Goal: Task Accomplishment & Management: Complete application form

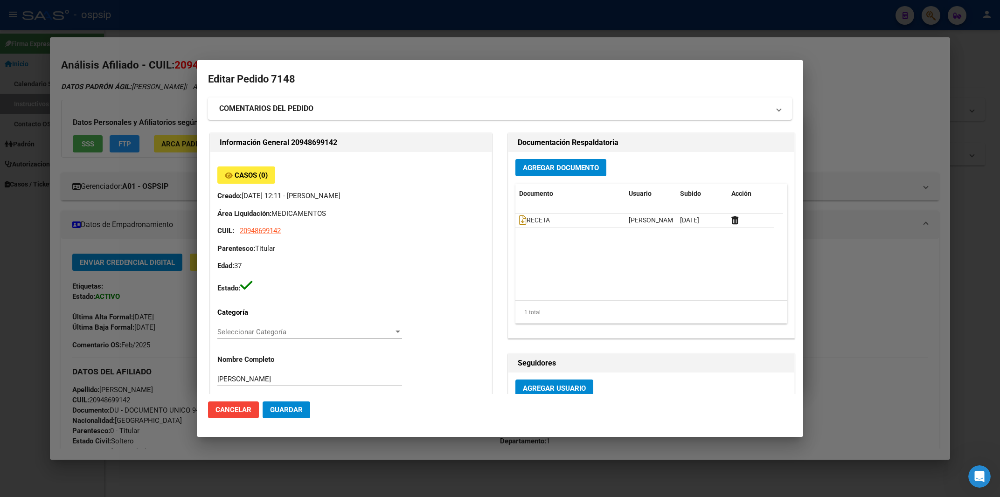
scroll to position [7, 0]
click at [328, 28] on div at bounding box center [500, 248] width 1000 height 497
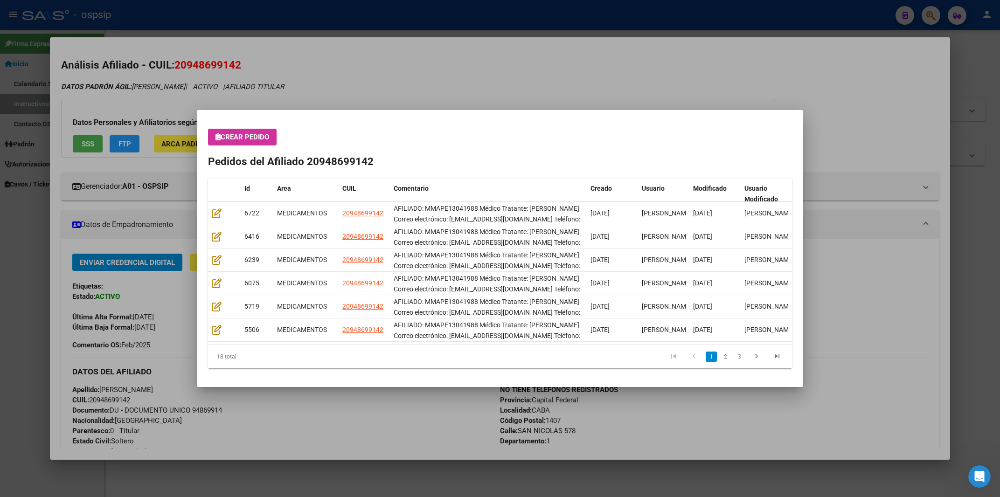
click at [328, 25] on div at bounding box center [500, 248] width 1000 height 497
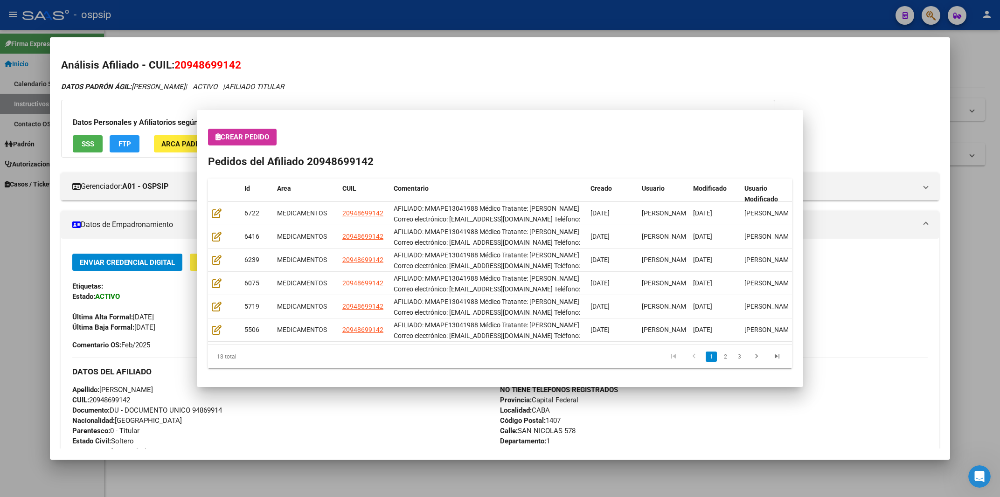
click at [328, 25] on div "- ospsip" at bounding box center [454, 15] width 865 height 21
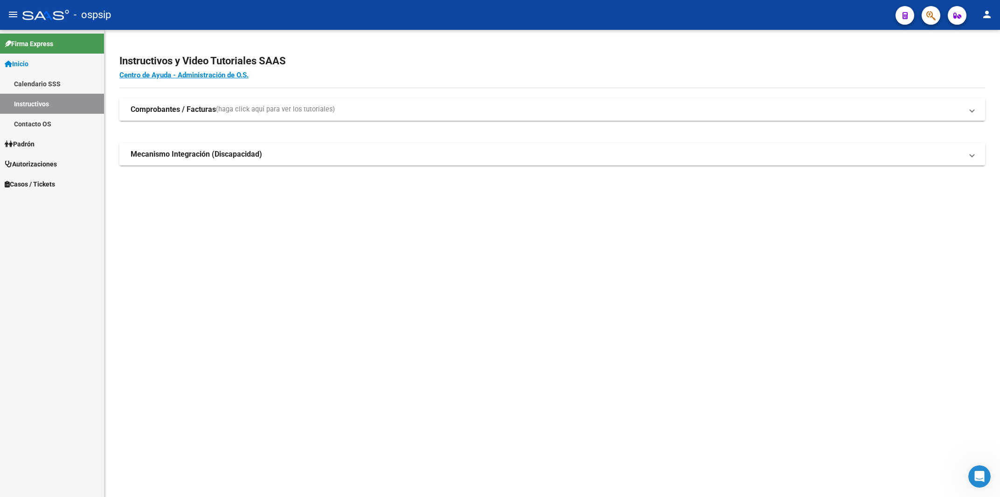
click at [328, 25] on div "- ospsip" at bounding box center [454, 15] width 865 height 21
click at [938, 14] on button "button" at bounding box center [930, 15] width 19 height 19
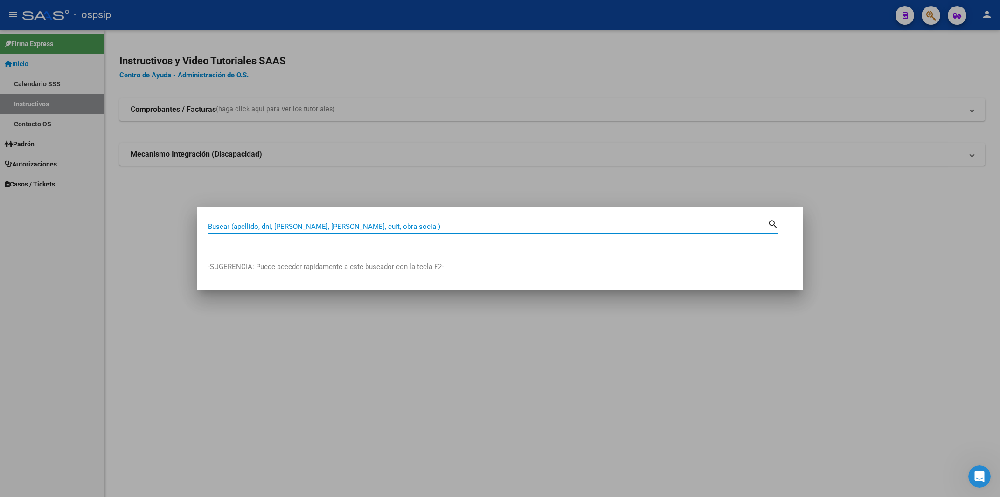
paste input "24336942"
type input "24336942"
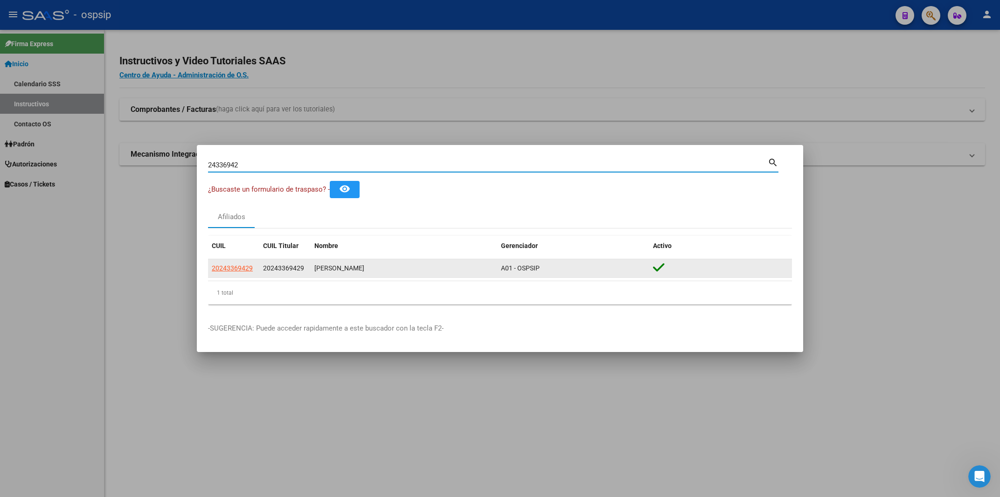
click at [233, 268] on span "20243369429" at bounding box center [232, 267] width 41 height 7
type textarea "20243369429"
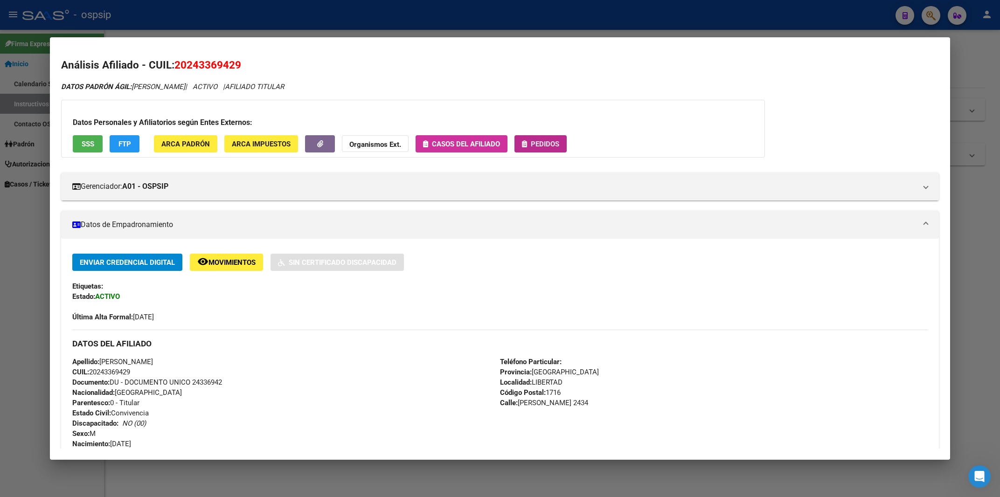
click at [544, 150] on button "Pedidos" at bounding box center [540, 143] width 52 height 17
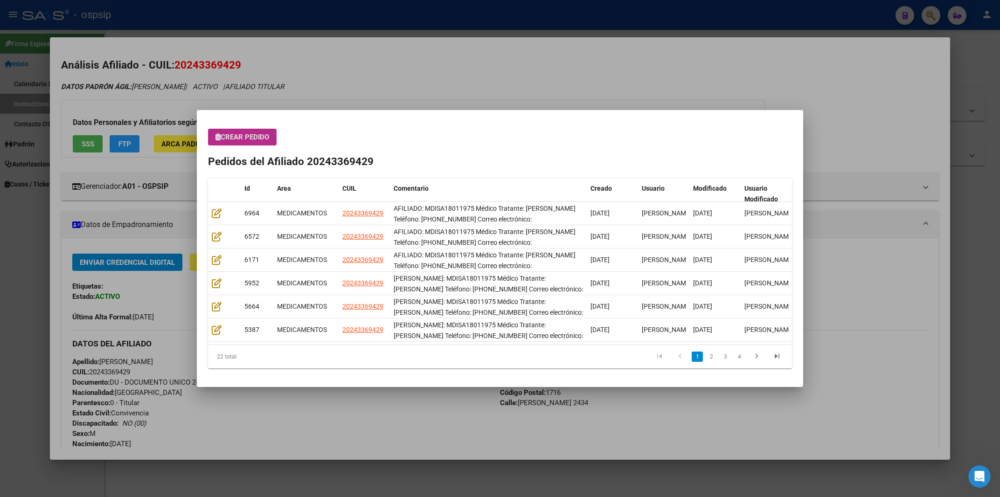
click at [243, 124] on mat-dialog-content "Crear Pedido Pedidos del Afiliado 20243369429 Id Area CUIL Comentario Creado Us…" at bounding box center [500, 248] width 606 height 255
click at [243, 148] on div "Crear Pedido Pedidos del Afiliado 20243369429 Id Area CUIL Comentario Creado Us…" at bounding box center [500, 249] width 584 height 240
click at [243, 142] on button "Crear Pedido" at bounding box center [242, 137] width 69 height 17
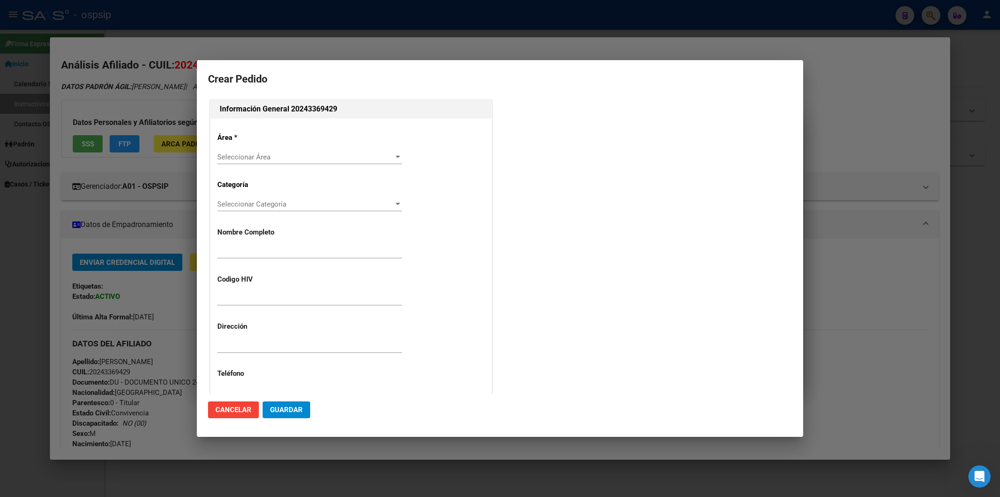
type input "[PERSON_NAME]"
type input "MDISA18011975"
type input "[GEOGRAPHIC_DATA], LIBERTAD, [PERSON_NAME] 2434"
click at [237, 152] on div "Seleccionar Área Seleccionar Área" at bounding box center [309, 157] width 185 height 14
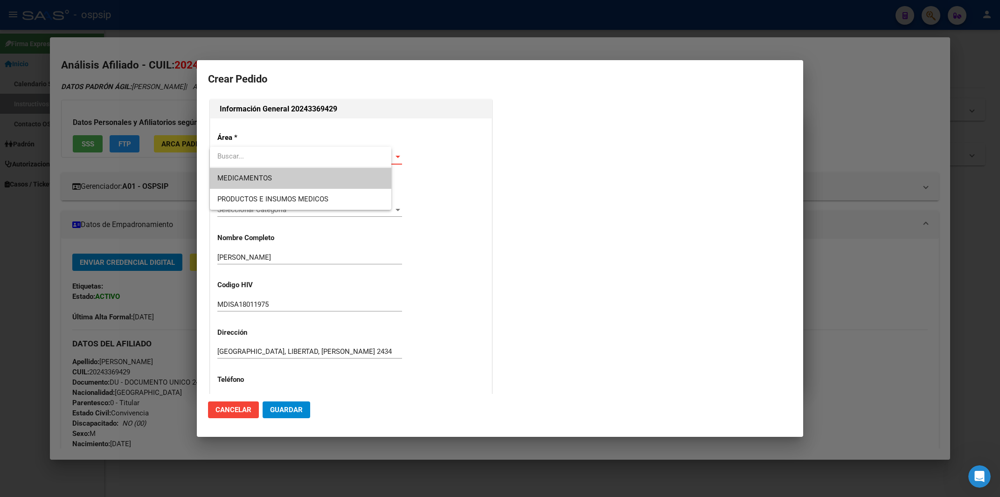
click at [245, 185] on span "MEDICAMENTOS" at bounding box center [300, 178] width 166 height 21
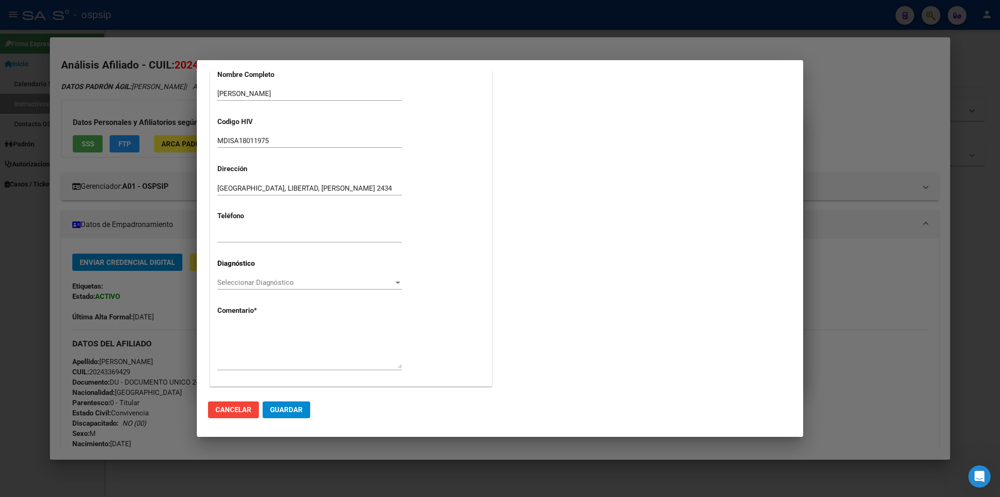
scroll to position [165, 0]
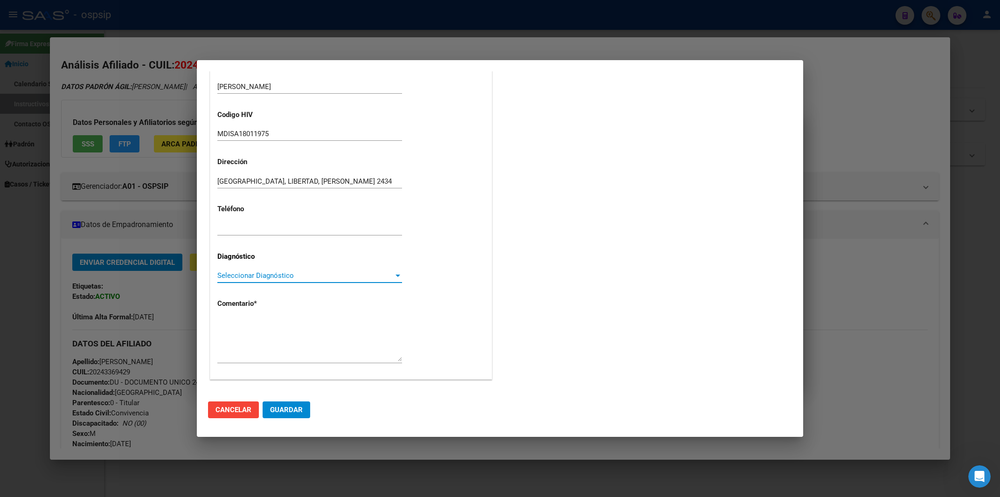
click at [275, 277] on span "Seleccionar Diagnóstico" at bounding box center [305, 275] width 176 height 8
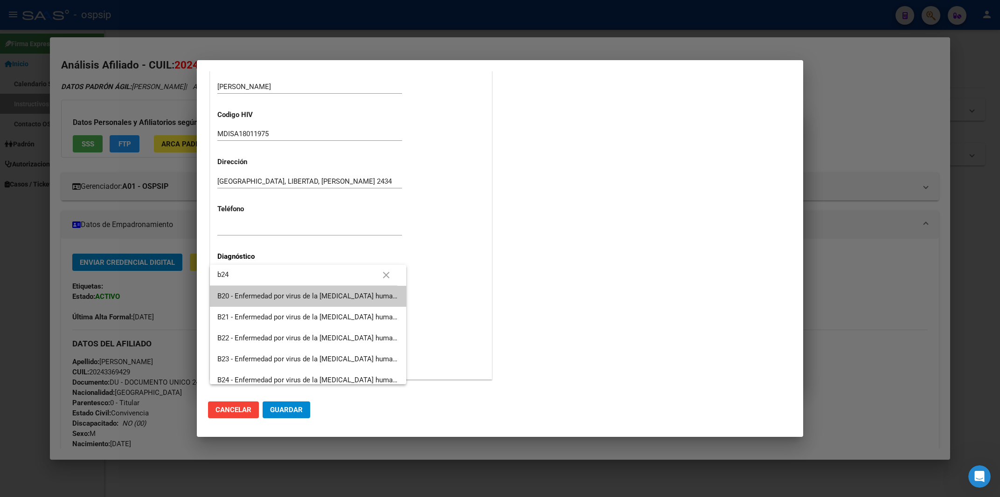
type input "b24"
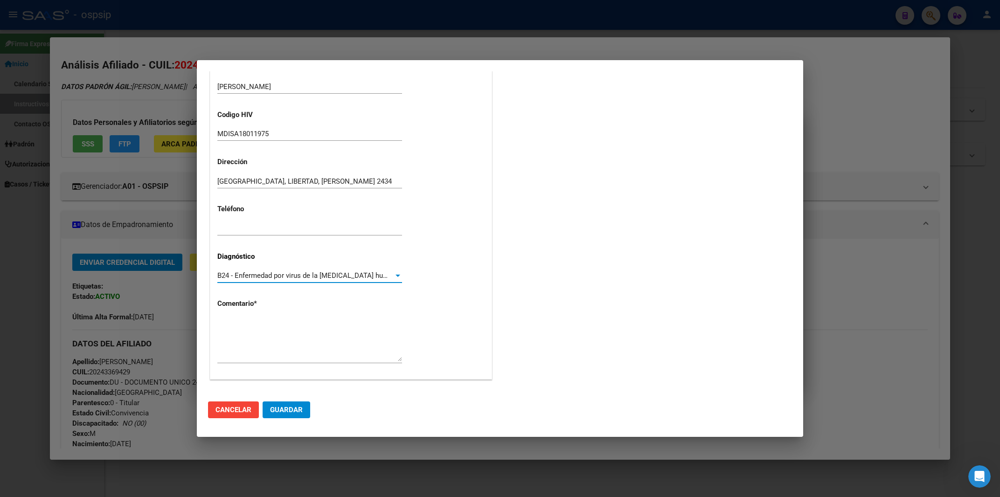
click at [251, 322] on textarea at bounding box center [309, 340] width 185 height 44
paste textarea "AFILIADO: MDISA18011975 Médico Tratante: [PERSON_NAME] Teléfono: [PHONE_NUMBER]…"
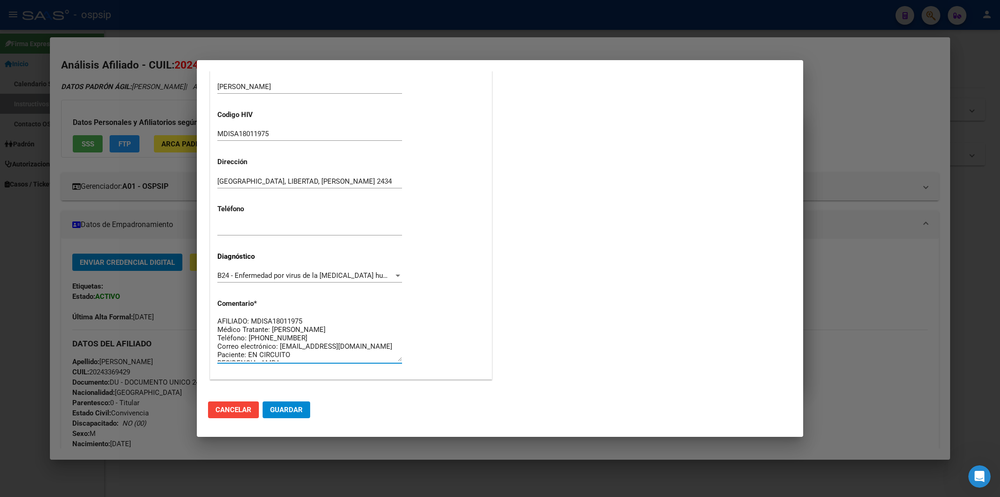
scroll to position [0, 0]
type textarea "AFILIADO: MDISA18011975 Médico Tratante: [PERSON_NAME] Teléfono: [PHONE_NUMBER]…"
click at [300, 407] on span "Guardar" at bounding box center [286, 410] width 33 height 8
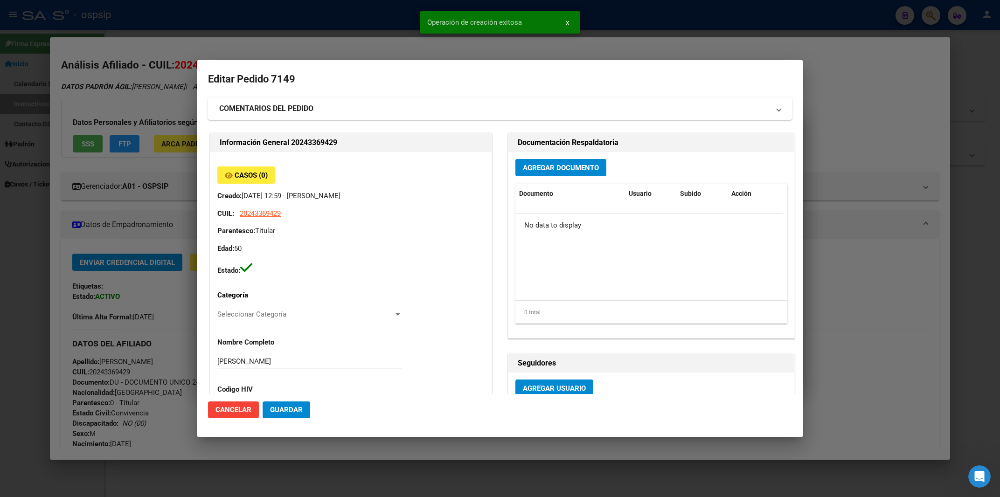
click at [532, 171] on span "Agregar Documento" at bounding box center [561, 168] width 76 height 8
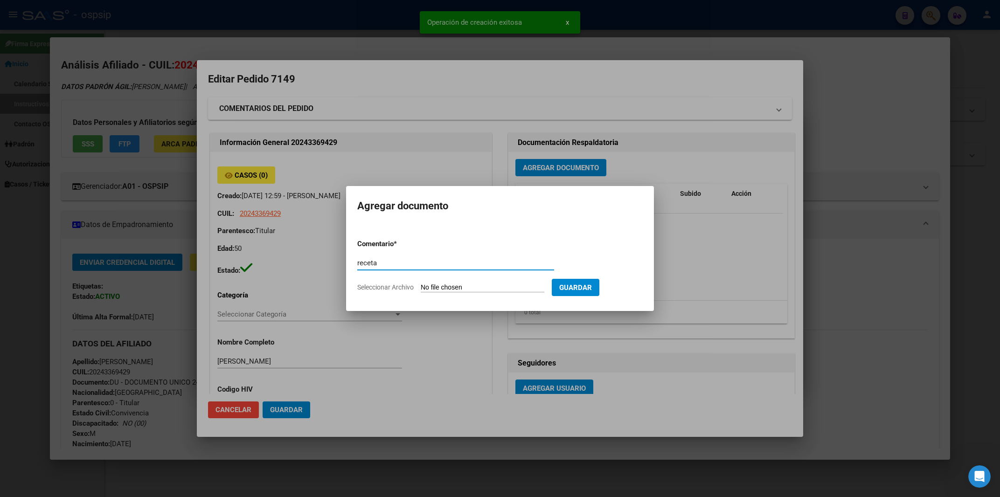
type input "receta"
click at [447, 287] on input "Seleccionar Archivo" at bounding box center [483, 287] width 124 height 9
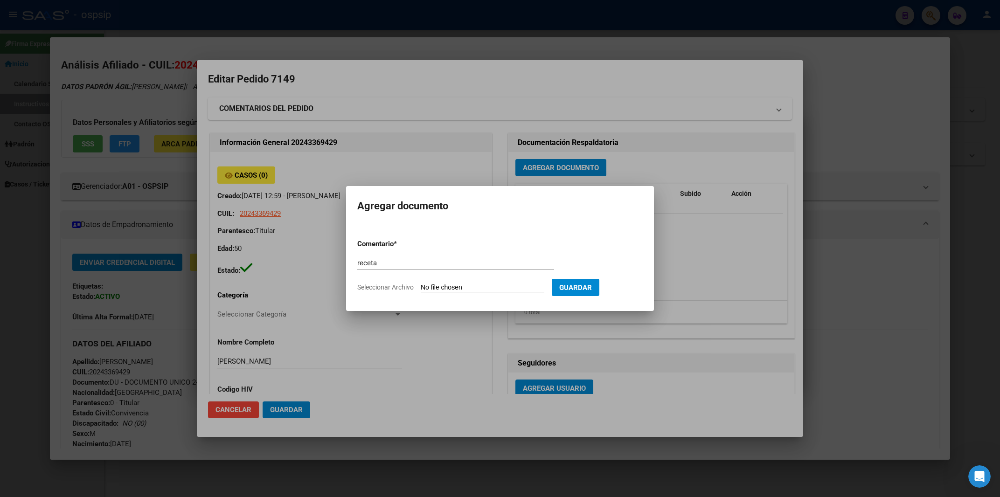
type input "C:\fakepath\RECETA.pdf"
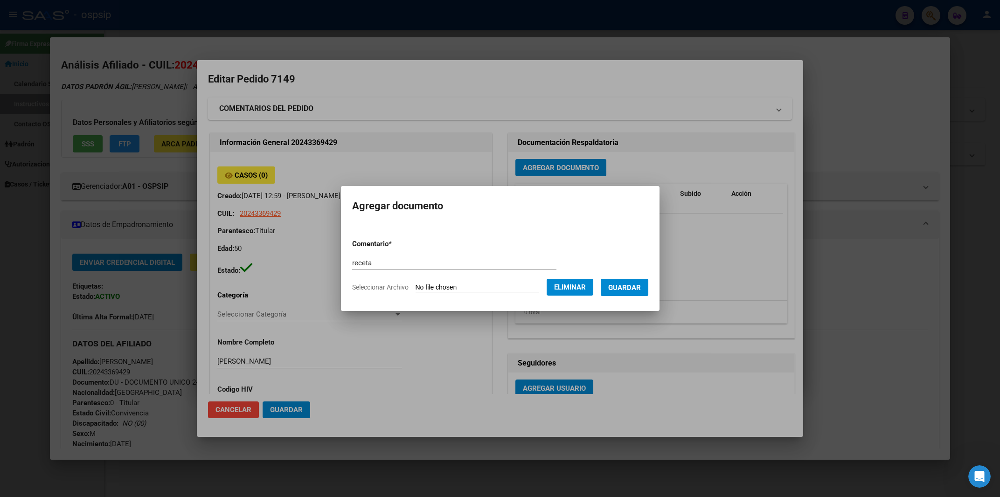
click at [635, 294] on button "Guardar" at bounding box center [625, 287] width 48 height 17
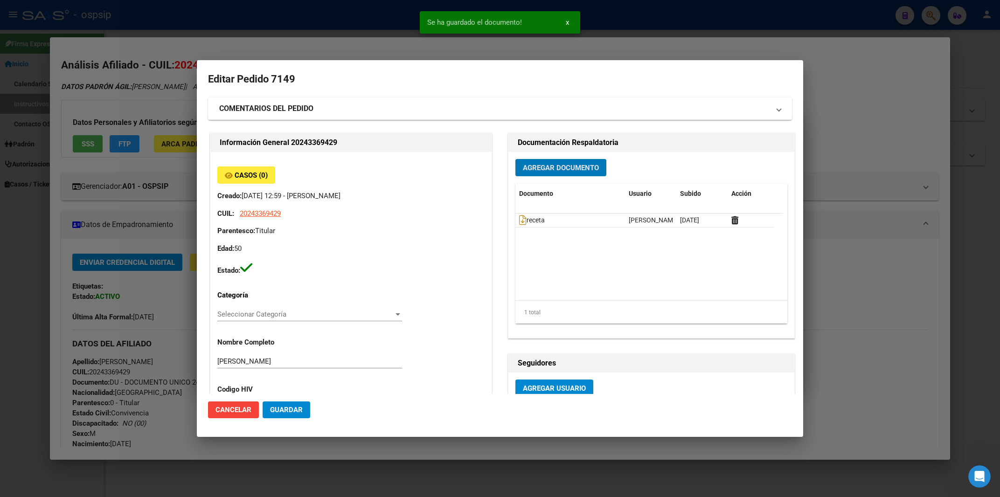
click at [550, 166] on span "Agregar Documento" at bounding box center [561, 168] width 76 height 8
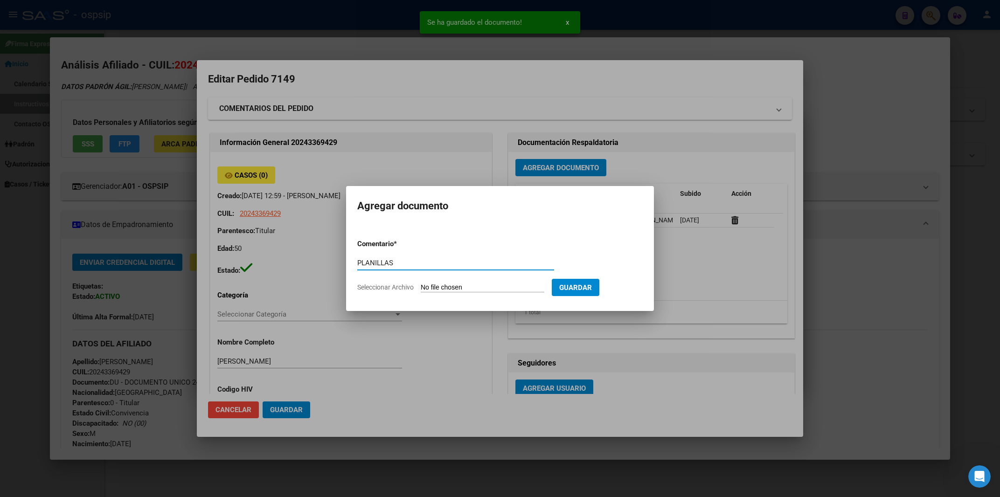
type input "PLANILLAS"
click at [376, 258] on div "PLANILLAS Comentario" at bounding box center [455, 263] width 197 height 14
click at [376, 259] on input "PLANILLAS" at bounding box center [455, 263] width 197 height 8
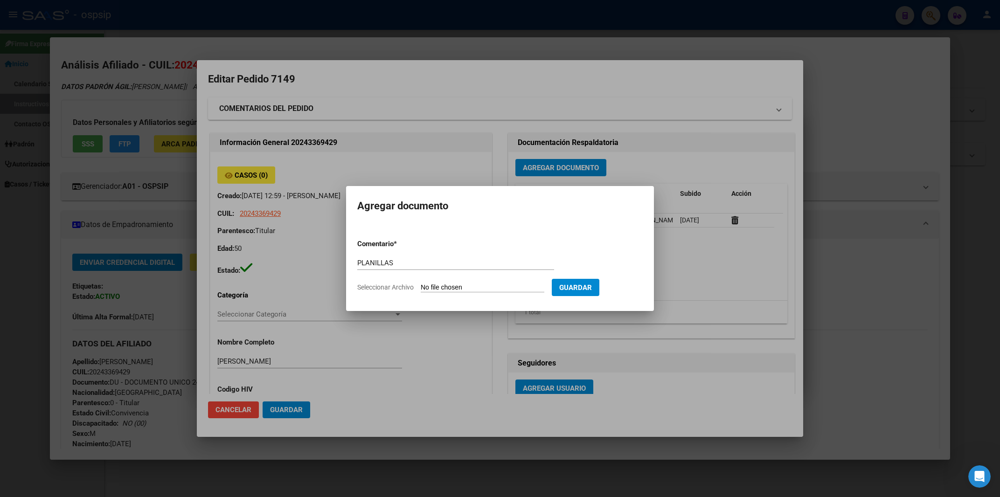
click at [436, 287] on input "Seleccionar Archivo" at bounding box center [483, 287] width 124 height 9
type input "C:\fakepath\20250907_193728.jpg"
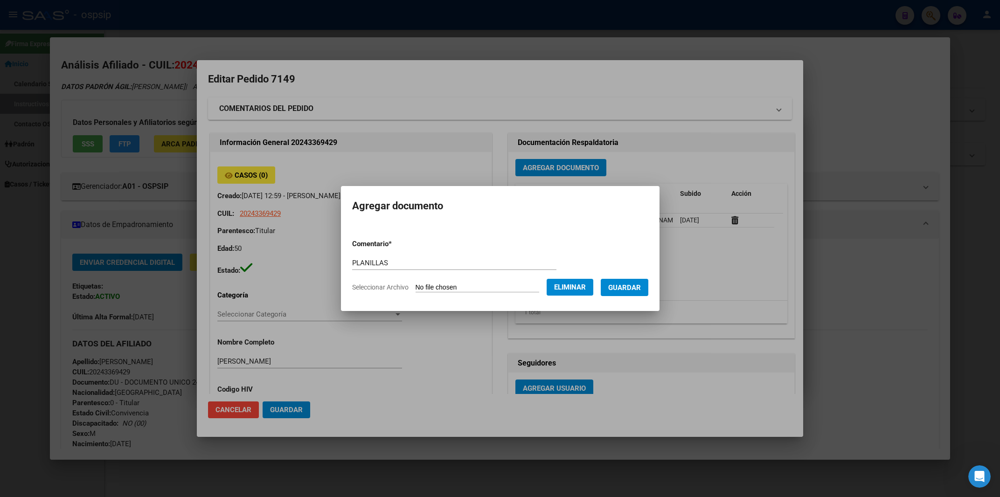
click at [629, 289] on span "Guardar" at bounding box center [624, 287] width 33 height 8
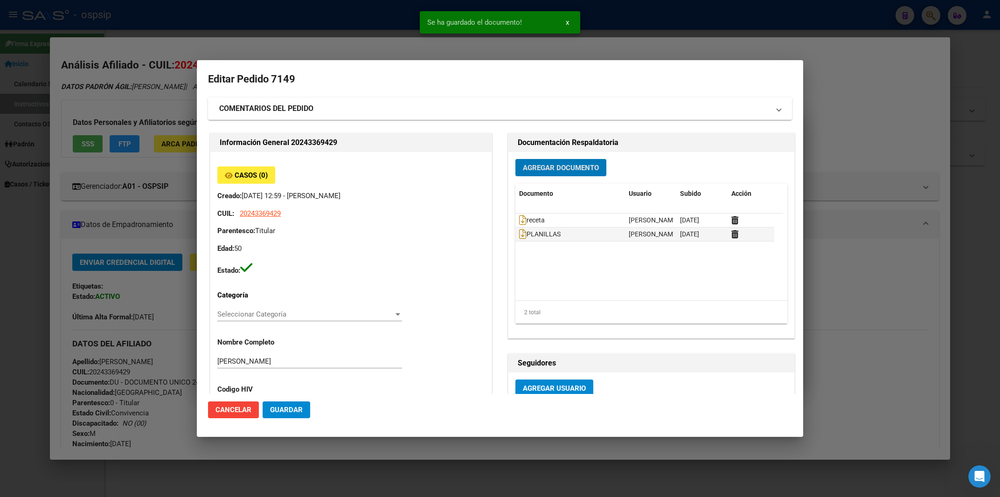
click at [562, 173] on button "Agregar Documento" at bounding box center [560, 167] width 91 height 17
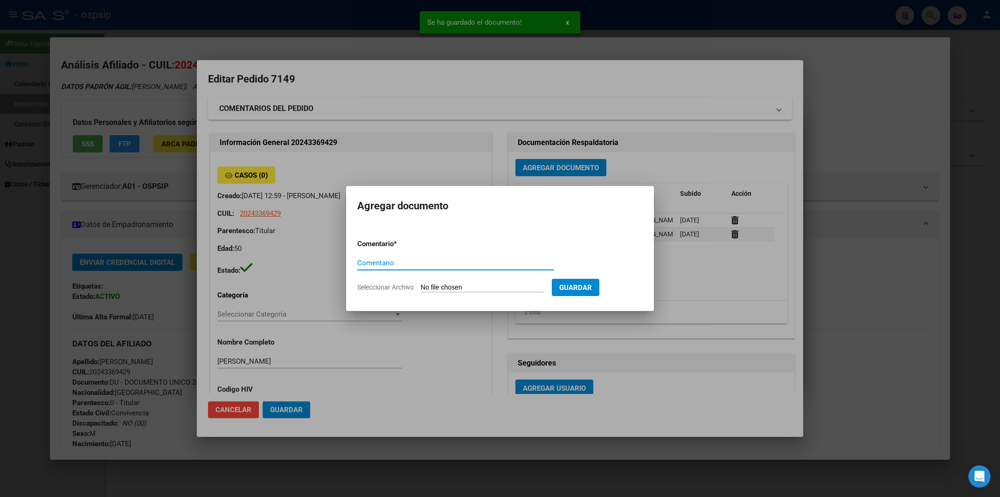
paste input "PLANILLAS"
type input "PLANILLAS"
click at [432, 285] on input "Seleccionar Archivo" at bounding box center [483, 287] width 124 height 9
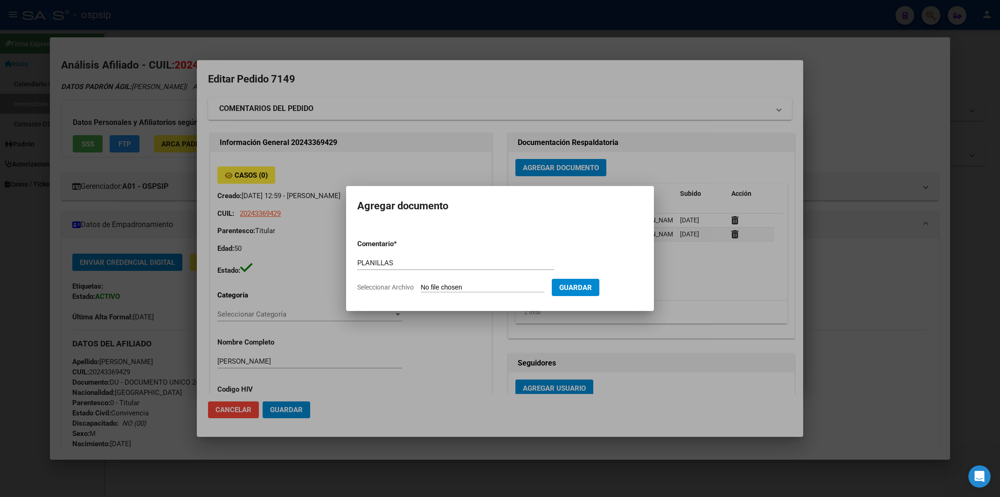
type input "C:\fakepath\20250907_193738.jpg"
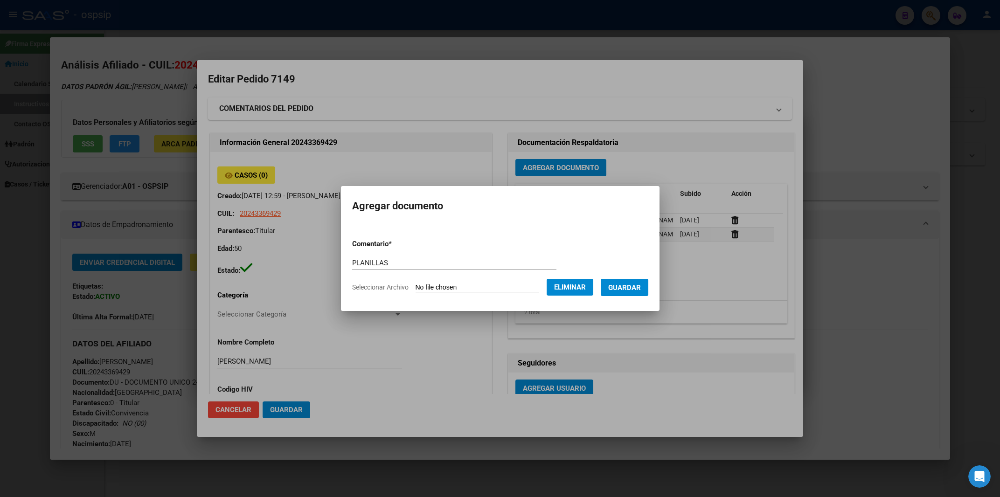
click at [621, 289] on span "Guardar" at bounding box center [624, 287] width 33 height 8
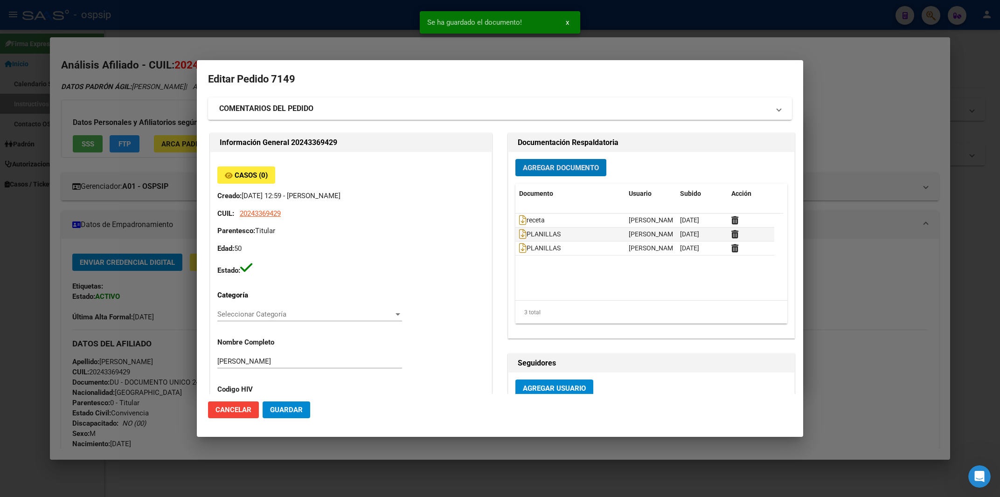
click at [553, 165] on span "Agregar Documento" at bounding box center [561, 168] width 76 height 8
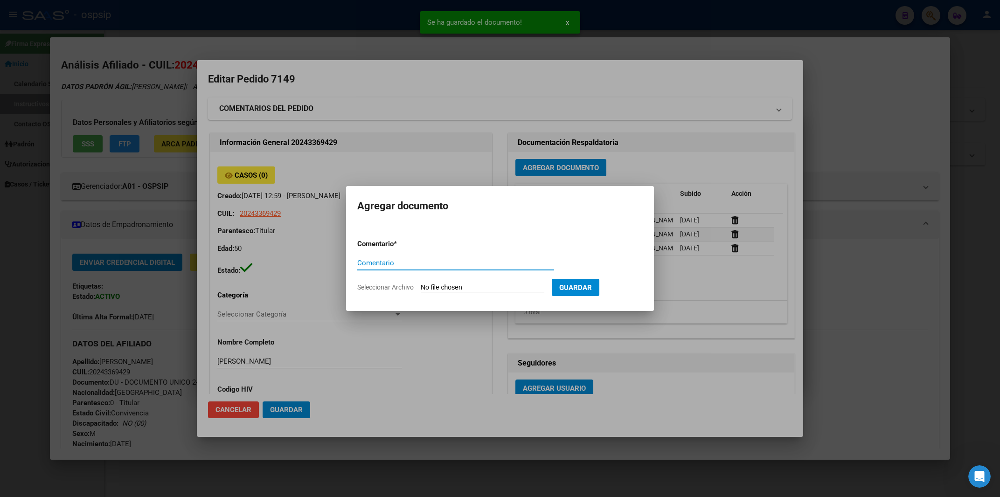
paste input "PLANILLAS"
type input "PLANILLAS"
click at [437, 285] on input "Seleccionar Archivo" at bounding box center [483, 287] width 124 height 9
type input "C:\fakepath\20250907_193748.jpg"
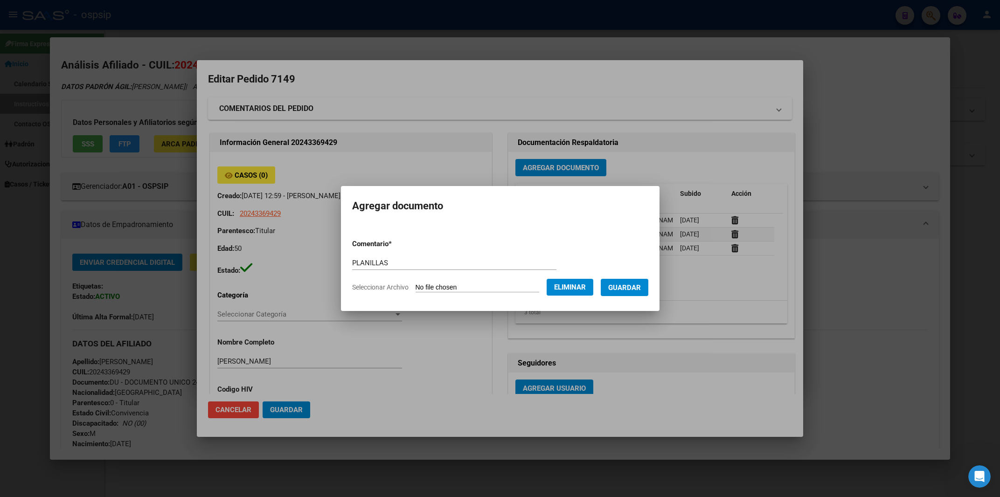
click at [627, 280] on button "Guardar" at bounding box center [625, 287] width 48 height 17
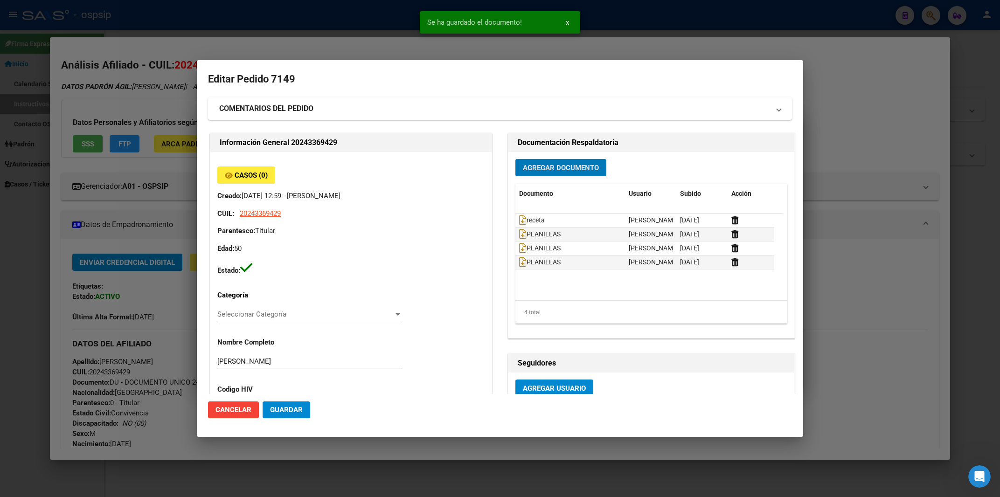
click at [564, 168] on span "Agregar Documento" at bounding box center [561, 168] width 76 height 8
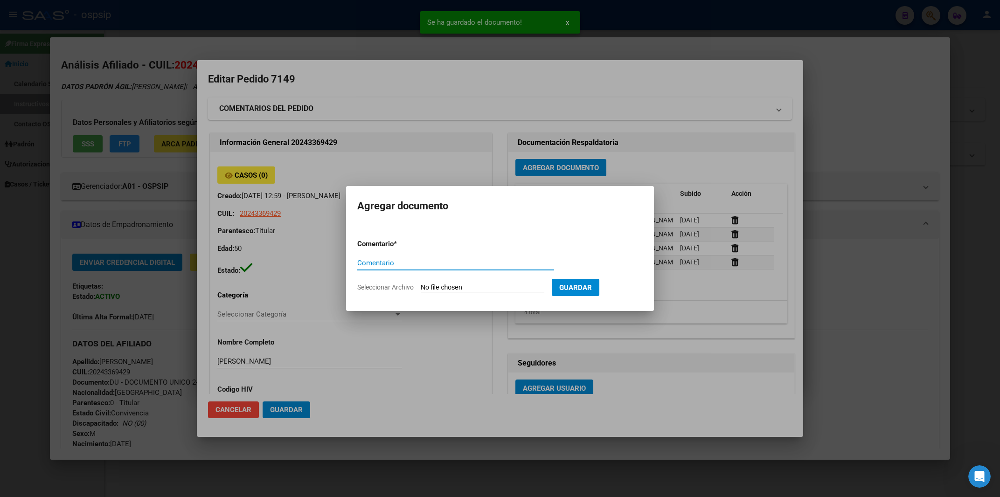
paste input "PLANILLAS"
type input "PLANILLAS"
click at [445, 289] on input "Seleccionar Archivo" at bounding box center [483, 287] width 124 height 9
type input "C:\fakepath\20250907_193757.jpg"
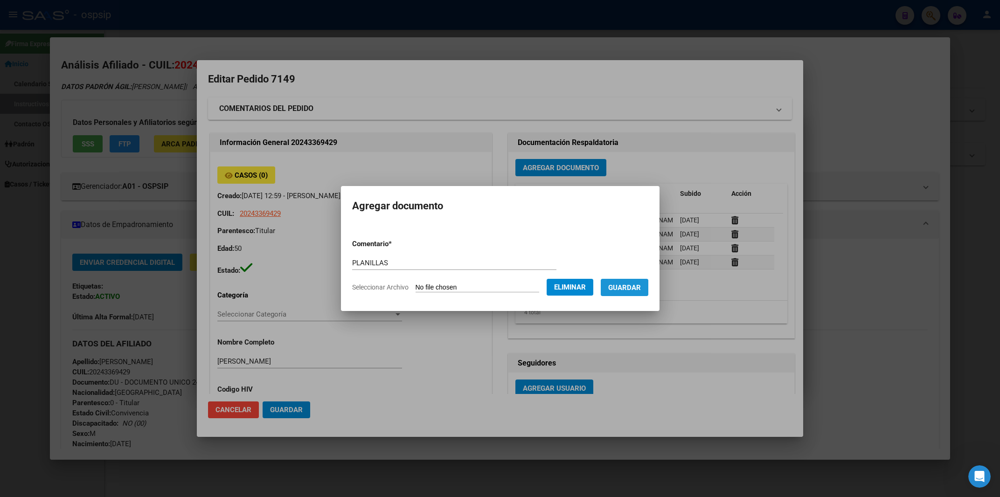
click at [620, 290] on span "Guardar" at bounding box center [624, 287] width 33 height 8
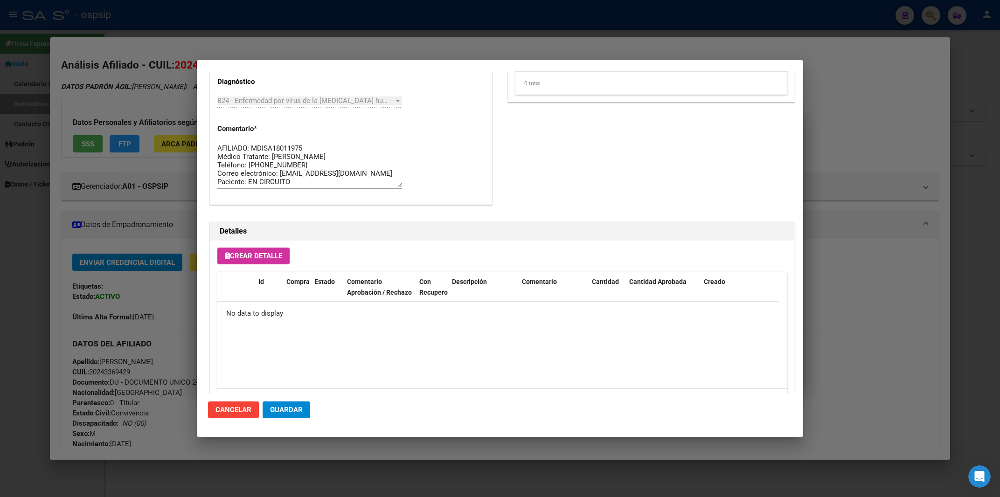
scroll to position [497, 0]
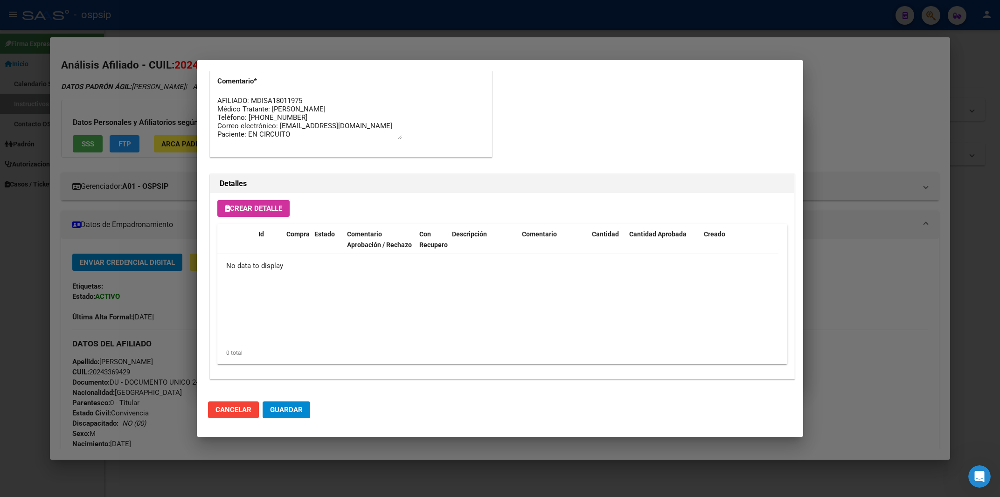
click at [269, 204] on button "Crear Detalle" at bounding box center [253, 208] width 72 height 17
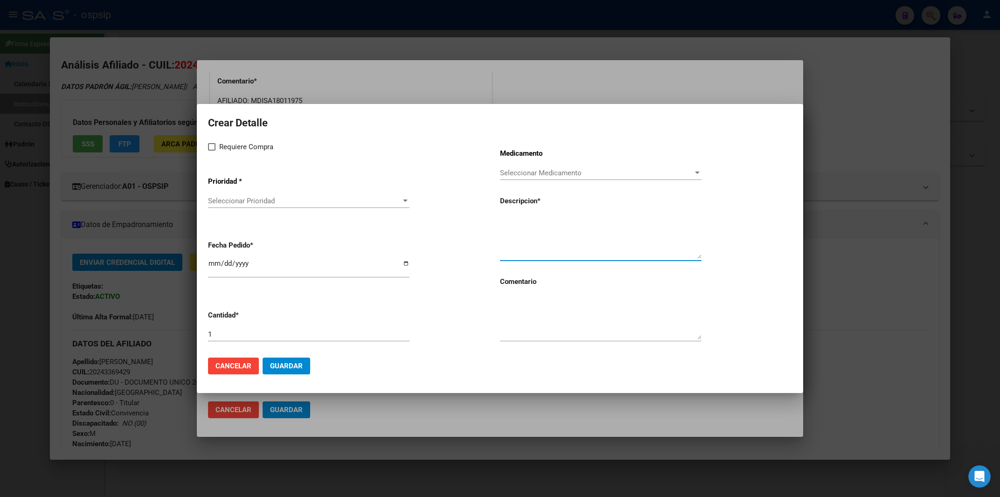
click at [520, 233] on textarea at bounding box center [600, 237] width 201 height 44
paste textarea "[MEDICAL_DATA] disoproxil+[MEDICAL_DATA] 300mg/300mg comp.rec.x 30 (TFD/3TC)"
click at [502, 220] on textarea "[MEDICAL_DATA] disoproxil+[MEDICAL_DATA] 300mg/300mg comp.rec.x 30 (TFD/3TC)" at bounding box center [600, 237] width 201 height 44
type textarea "[MEDICAL_DATA] disoproxil+[MEDICAL_DATA] 300mg/300mg comp.rec.x 30 (TFD/3TC)"
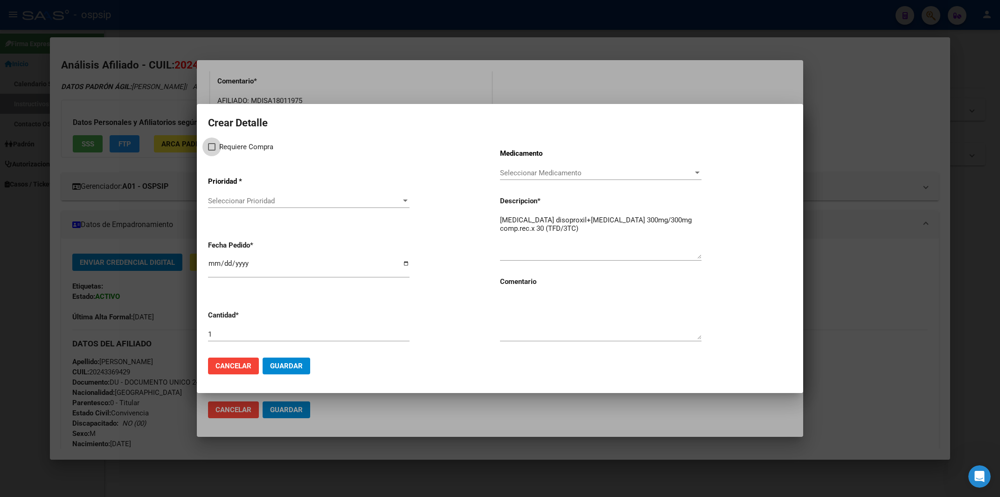
click at [214, 146] on span at bounding box center [211, 146] width 7 height 7
click at [212, 151] on input "Requiere Compra" at bounding box center [211, 151] width 0 height 0
checkbox input "true"
click at [227, 205] on span "Seleccionar Prioridad" at bounding box center [304, 201] width 193 height 8
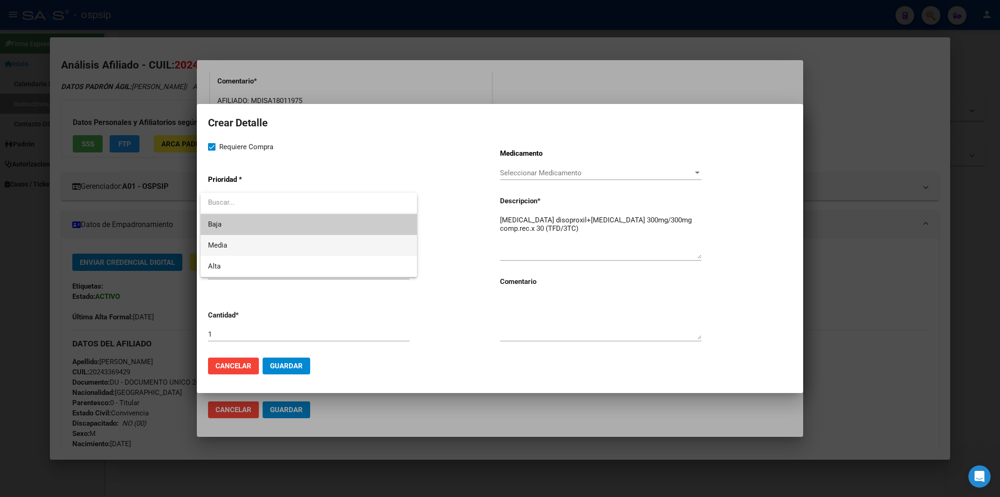
click at [229, 241] on span "Media" at bounding box center [308, 245] width 201 height 21
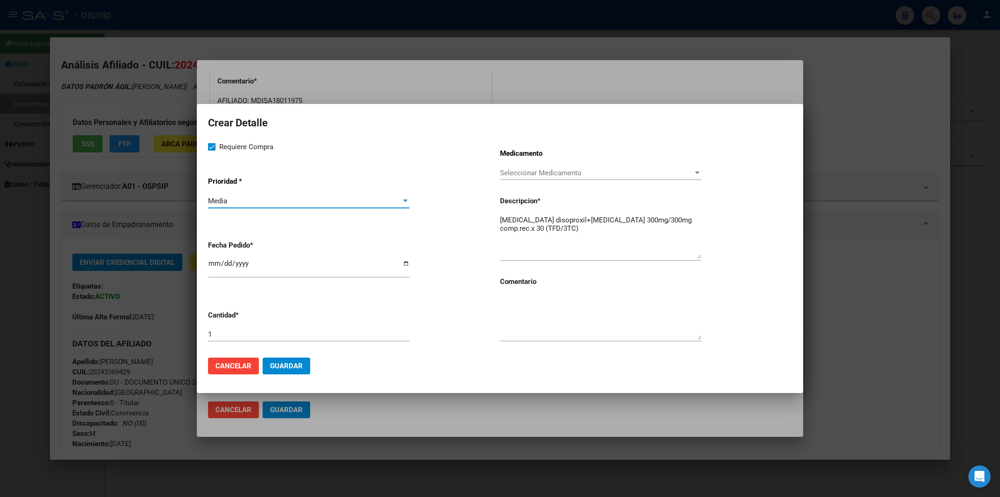
click at [583, 329] on textarea at bounding box center [600, 318] width 201 height 44
type textarea "MISMO TTO"
click at [213, 267] on input "2025-09-11" at bounding box center [308, 267] width 201 height 15
click at [230, 264] on div "2025-08-05" at bounding box center [308, 268] width 201 height 20
type input "2025-09-05"
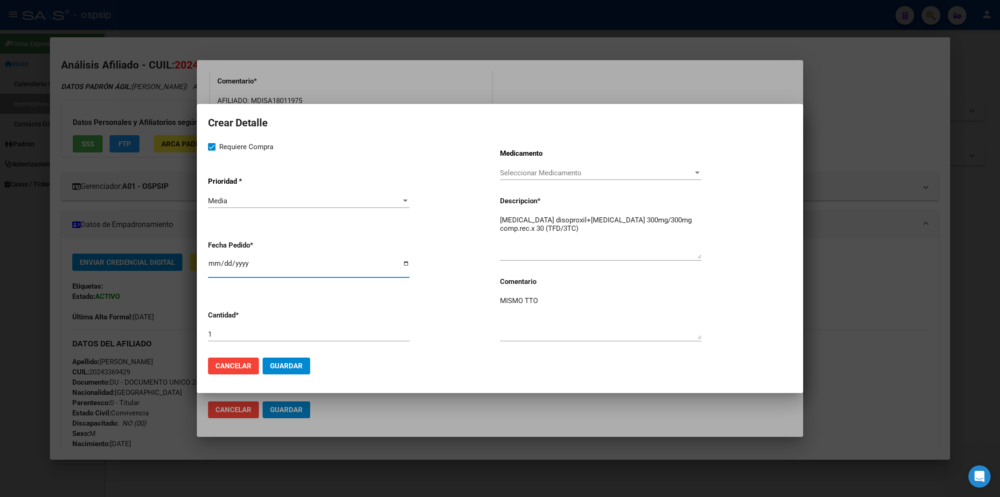
click at [291, 364] on span "Guardar" at bounding box center [286, 366] width 33 height 8
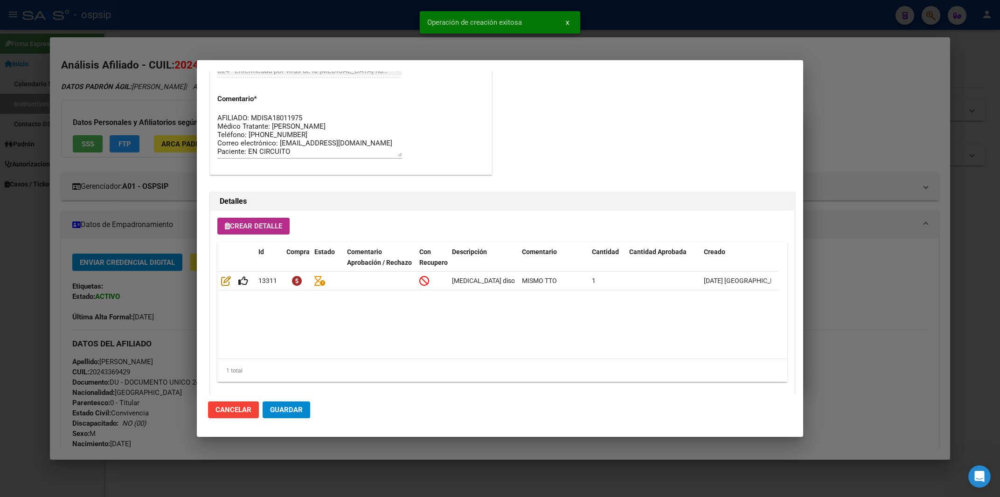
scroll to position [514, 0]
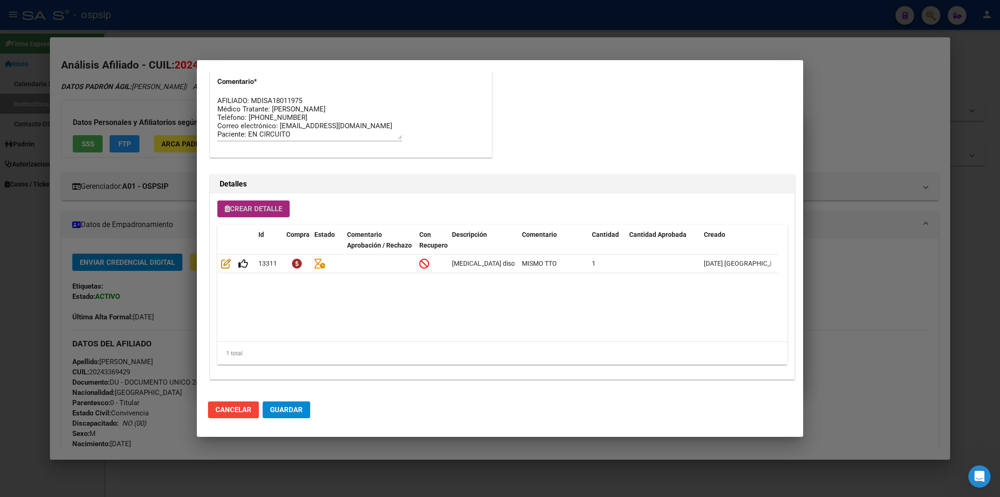
click at [258, 208] on span "Crear Detalle" at bounding box center [253, 209] width 57 height 8
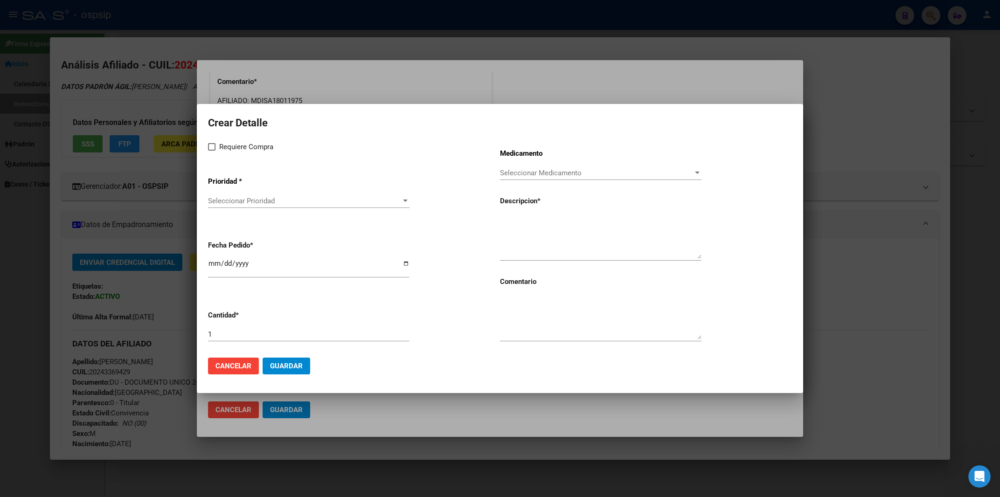
click at [516, 221] on textarea at bounding box center [600, 237] width 201 height 44
paste textarea "[MEDICAL_DATA]+[MEDICAL_DATA] 800mg/100mg comp.rec.x 30 (DRV/RTV)"
click at [504, 221] on textarea "[MEDICAL_DATA]+[MEDICAL_DATA] 800mg/100mg comp.rec.x 30 (DRV/RTV)" at bounding box center [600, 237] width 201 height 44
type textarea "[MEDICAL_DATA]+[MEDICAL_DATA] 800mg/100mg comp.rec.x 30 (DRV/RTV)"
click at [211, 148] on span at bounding box center [211, 146] width 7 height 7
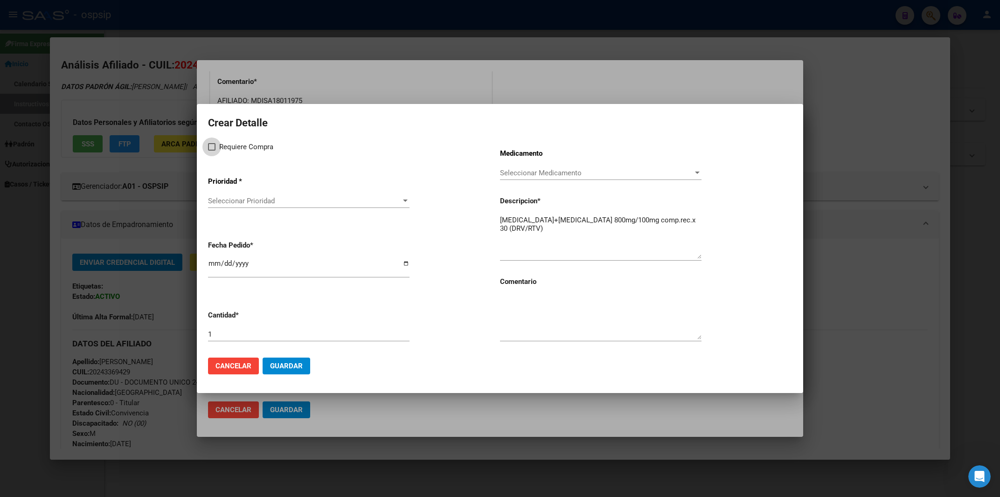
click at [211, 151] on input "Requiere Compra" at bounding box center [211, 151] width 0 height 0
checkbox input "true"
click at [219, 211] on div "Seleccionar Prioridad Seleccionar Prioridad" at bounding box center [308, 205] width 201 height 23
click at [223, 202] on span "Seleccionar Prioridad" at bounding box center [304, 201] width 193 height 8
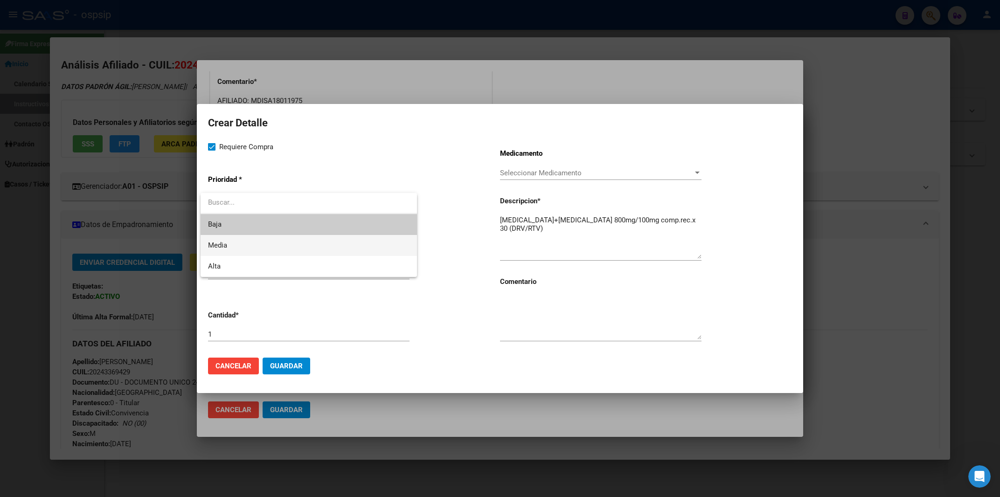
click at [229, 249] on span "Media" at bounding box center [308, 245] width 201 height 21
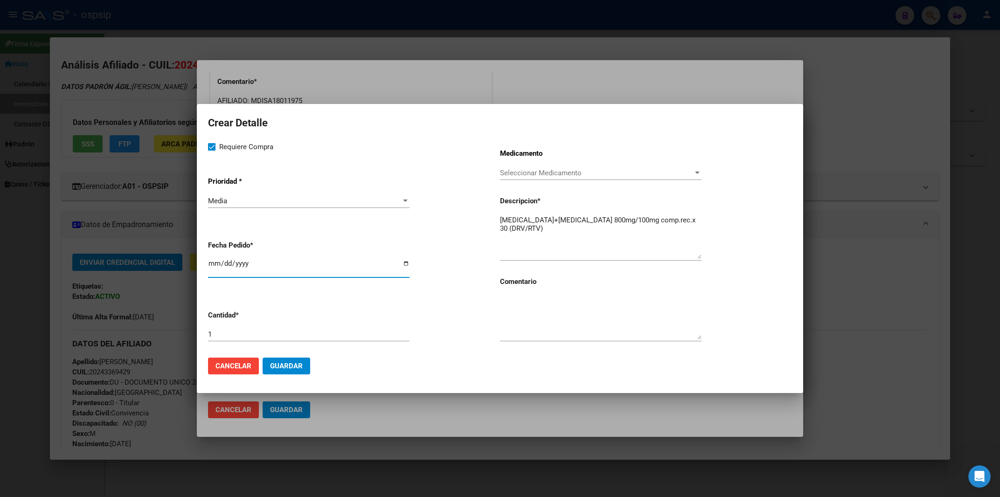
click at [215, 267] on input "2025-09-11" at bounding box center [308, 267] width 201 height 15
type input "2025-09-05"
click at [502, 321] on textarea at bounding box center [600, 318] width 201 height 44
type textarea "MISMO TTO"
click at [296, 362] on span "Guardar" at bounding box center [286, 366] width 33 height 8
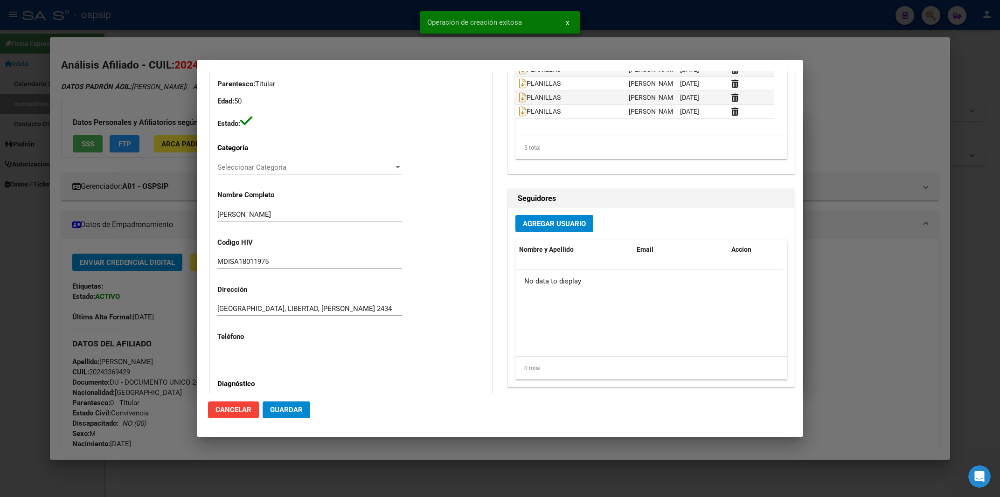
scroll to position [0, 0]
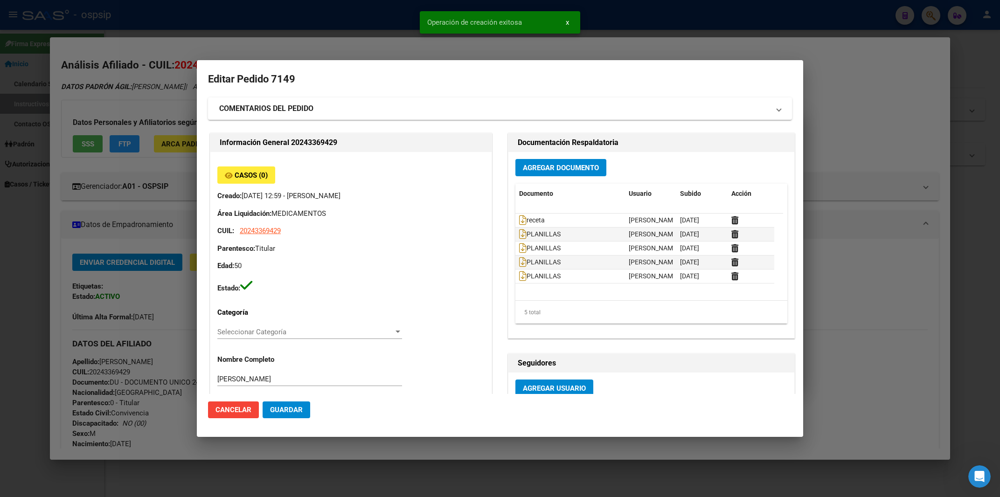
click at [294, 406] on button "Guardar" at bounding box center [286, 409] width 48 height 17
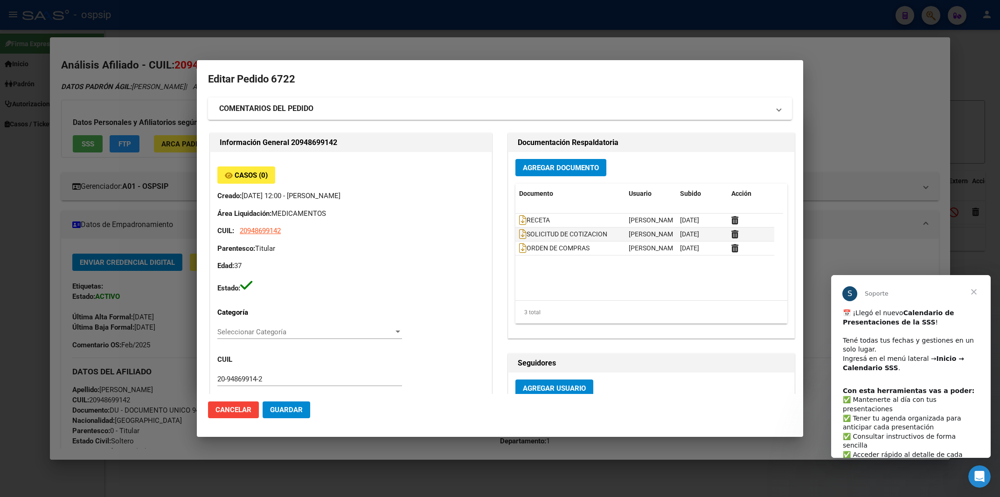
scroll to position [8, 0]
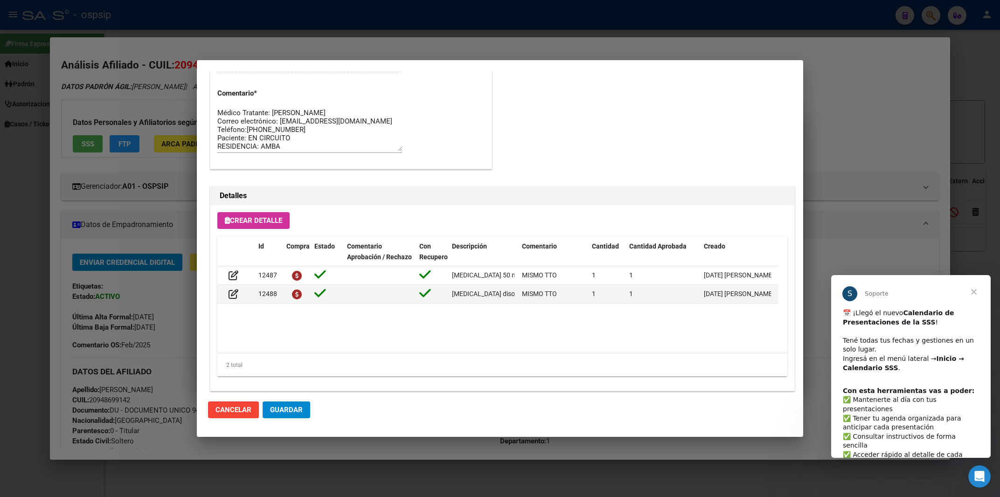
click at [970, 289] on span "Cerrar" at bounding box center [974, 292] width 34 height 34
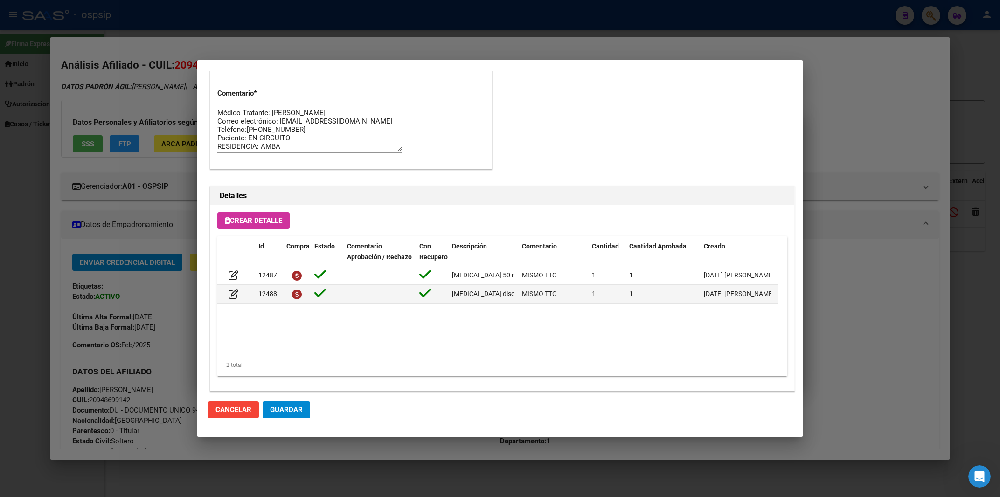
click at [213, 20] on div at bounding box center [500, 248] width 1000 height 497
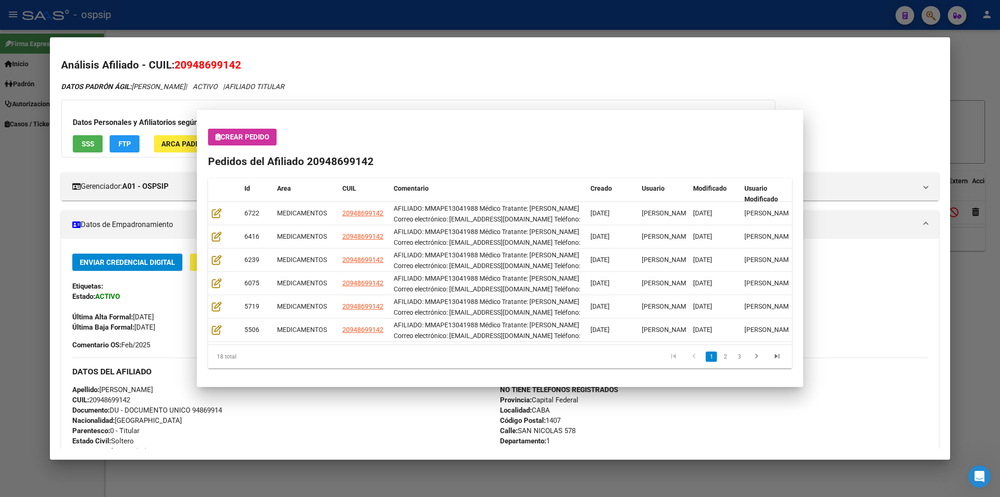
click at [213, 20] on div at bounding box center [500, 248] width 1000 height 497
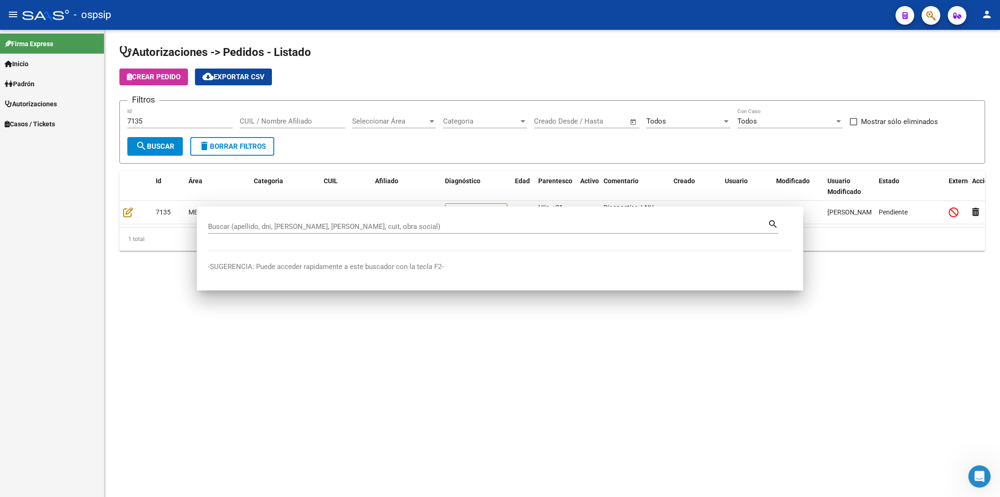
click at [213, 20] on div "- ospsip" at bounding box center [454, 15] width 865 height 21
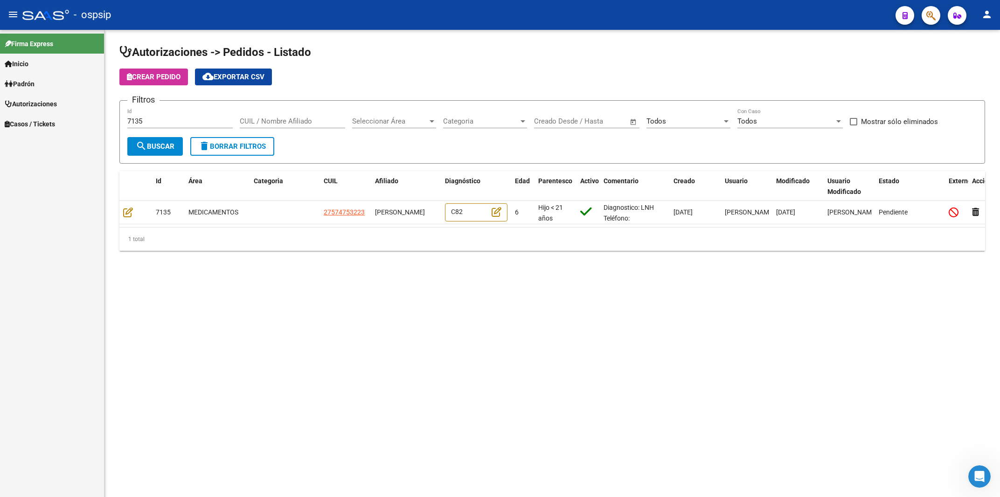
click at [206, 15] on div "- ospsip" at bounding box center [454, 15] width 865 height 21
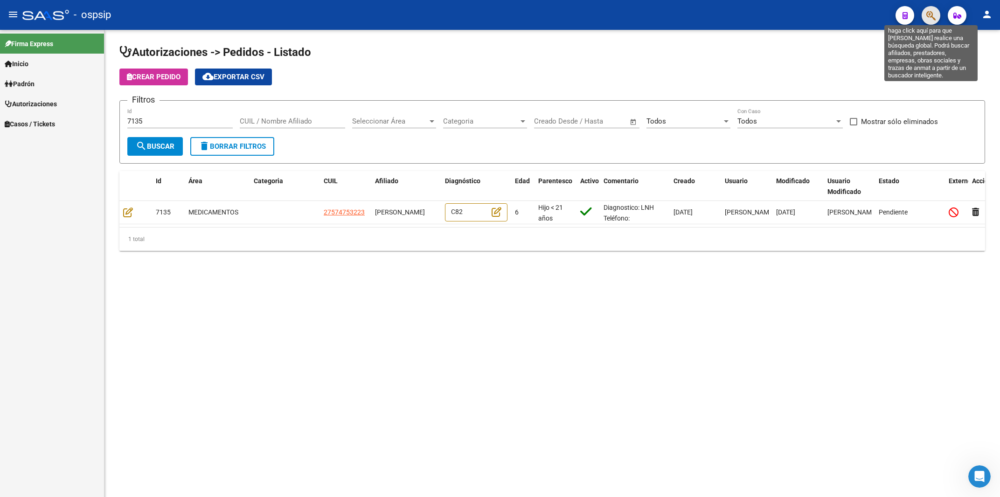
click at [930, 21] on icon "button" at bounding box center [930, 15] width 9 height 11
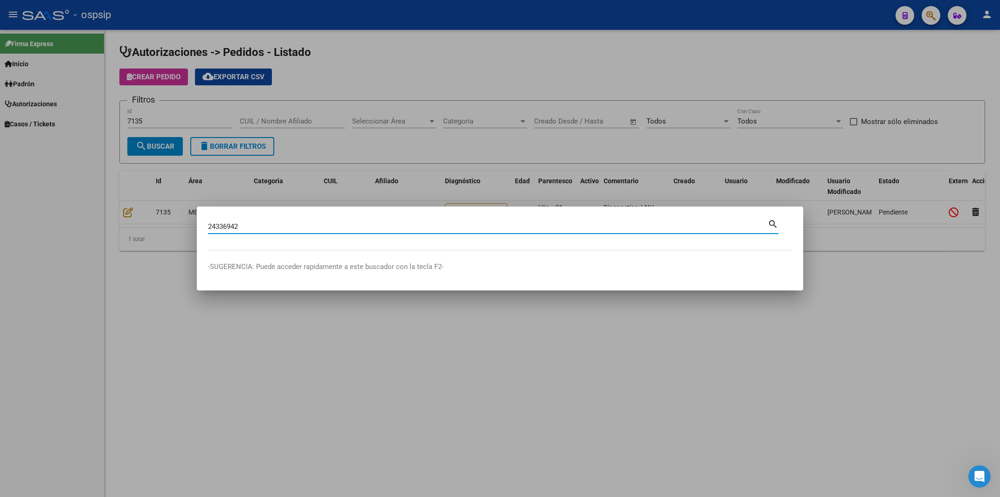
type input "24336942"
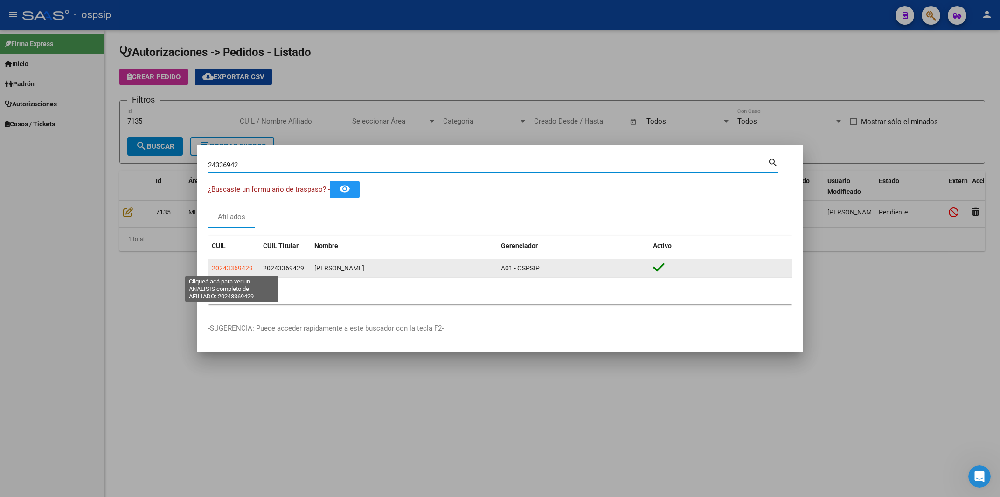
click at [232, 269] on span "20243369429" at bounding box center [232, 267] width 41 height 7
type textarea "20243369429"
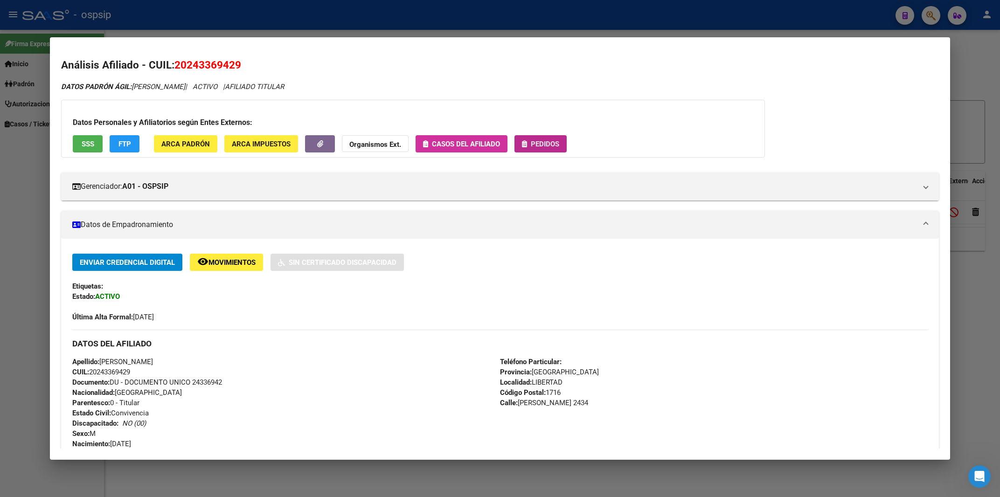
click at [535, 147] on span "Pedidos" at bounding box center [545, 144] width 28 height 8
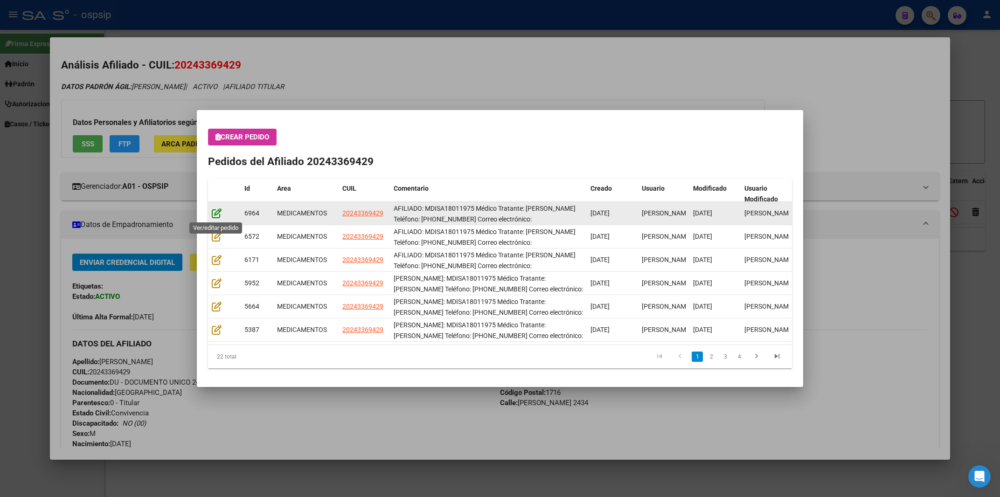
click at [215, 213] on icon at bounding box center [217, 213] width 10 height 10
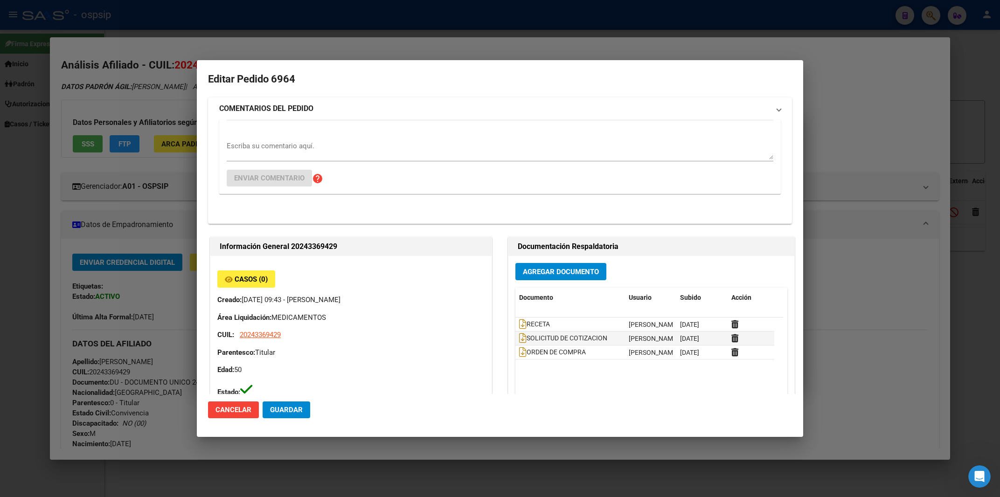
type input "[GEOGRAPHIC_DATA], LIBERTAD, [PERSON_NAME] 2434"
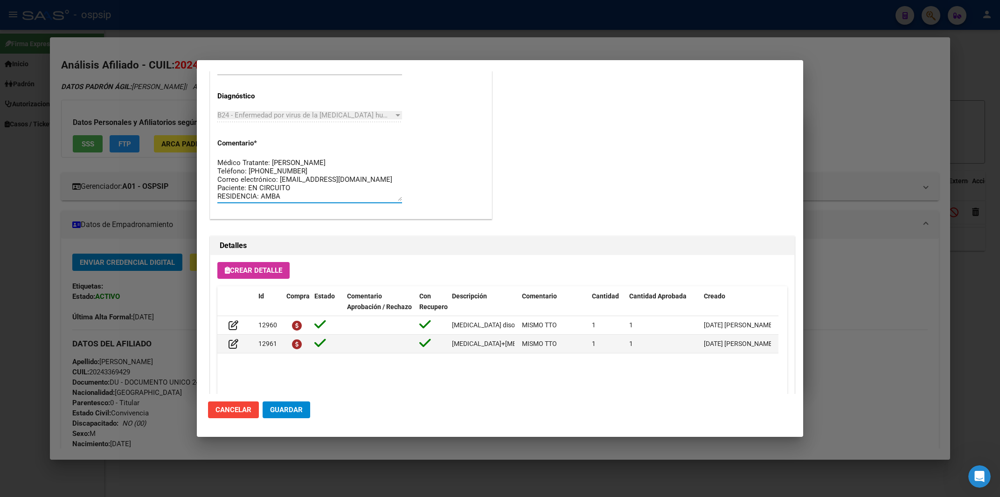
drag, startPoint x: 218, startPoint y: 161, endPoint x: 379, endPoint y: 241, distance: 179.9
click at [379, 201] on textarea "AFILIADO: MDISA18011975 Médico Tratante: [PERSON_NAME] Teléfono: [PHONE_NUMBER]…" at bounding box center [309, 179] width 185 height 44
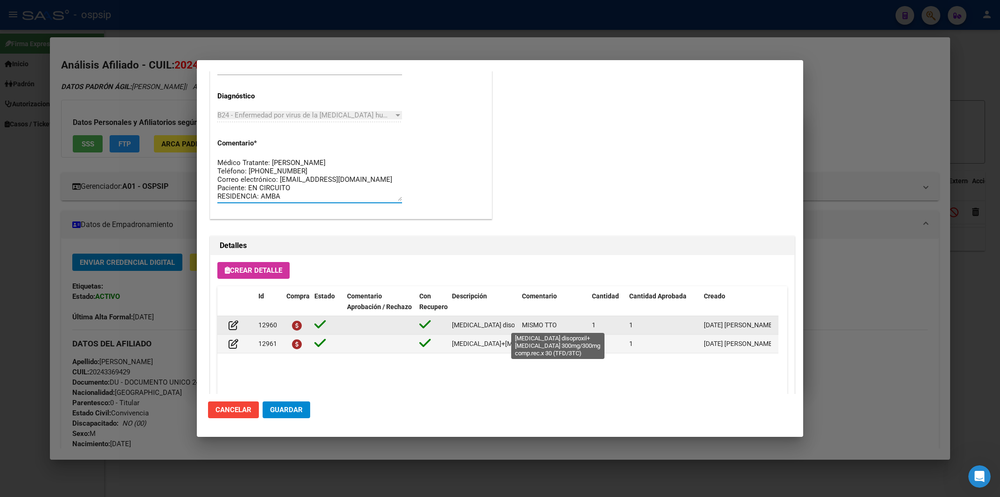
click at [486, 323] on span "[MEDICAL_DATA] disoproxil+[MEDICAL_DATA] 300mg/300mg comp.rec.x 30 (TFD/3TC)" at bounding box center [578, 324] width 252 height 7
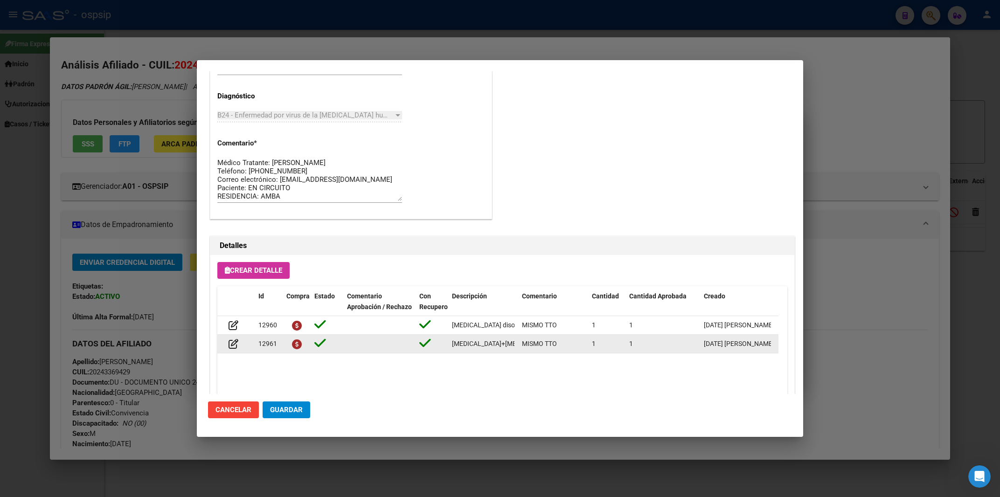
click at [485, 347] on span "[MEDICAL_DATA]+[MEDICAL_DATA] 800mg/100mg comp.rec.x 30 (DRV/RTV)" at bounding box center [563, 343] width 223 height 7
